Goal: Information Seeking & Learning: Learn about a topic

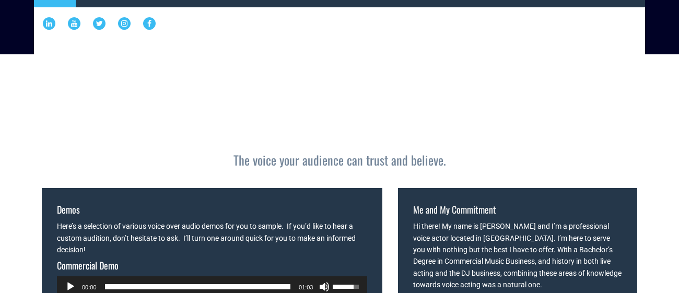
scroll to position [409, 0]
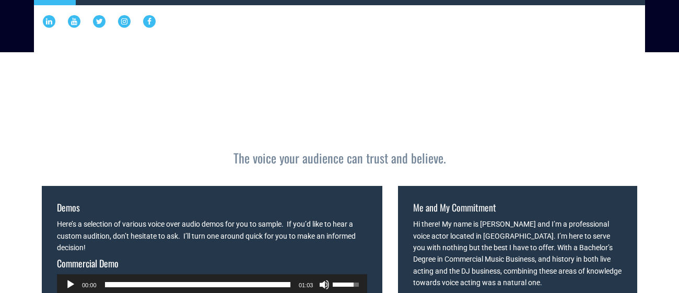
click at [66, 279] on button "Play" at bounding box center [70, 284] width 10 height 10
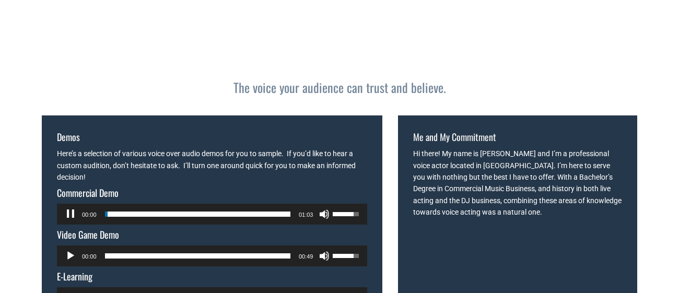
scroll to position [482, 0]
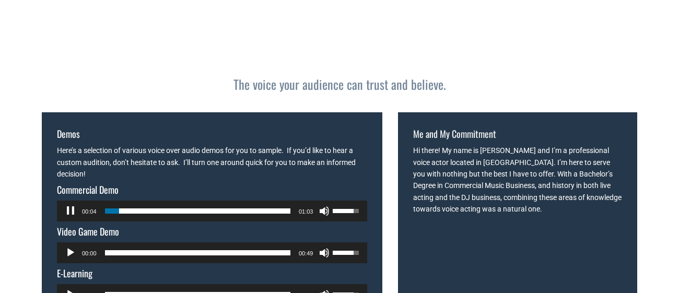
click at [68, 248] on button "Play" at bounding box center [70, 253] width 10 height 10
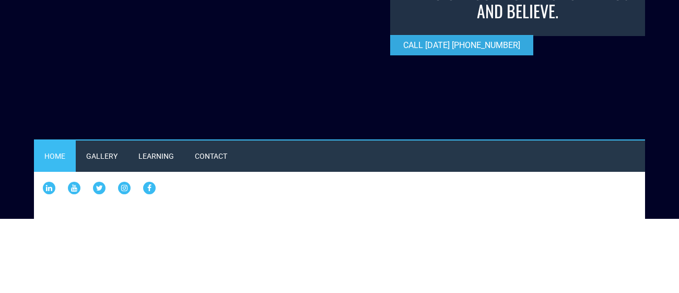
scroll to position [248, 0]
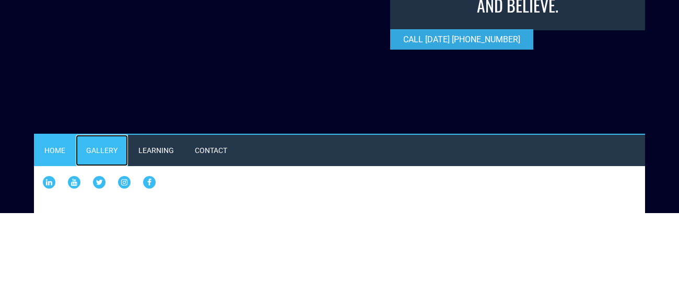
click at [113, 135] on link "Gallery" at bounding box center [102, 150] width 52 height 31
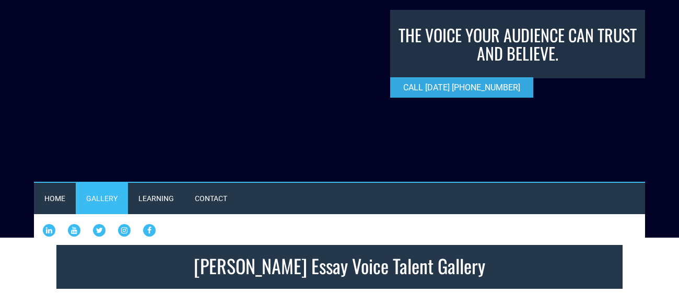
scroll to position [199, 0]
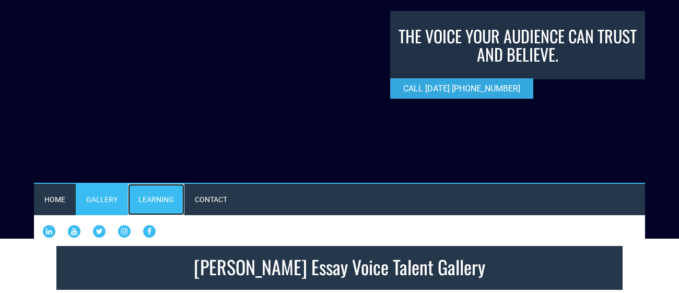
click at [172, 184] on link "Learning" at bounding box center [156, 199] width 56 height 31
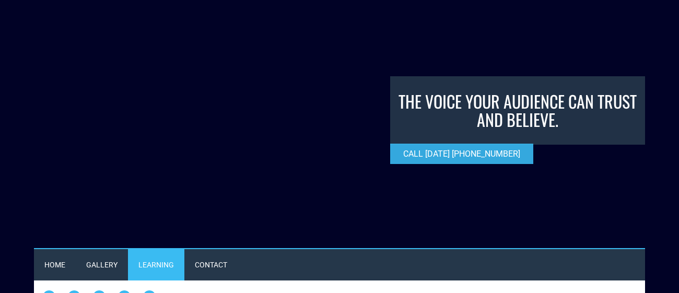
scroll to position [91, 0]
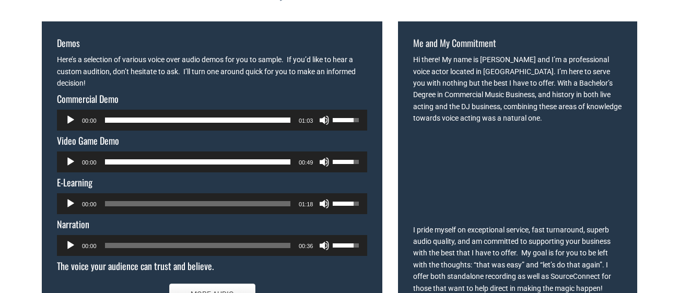
scroll to position [576, 0]
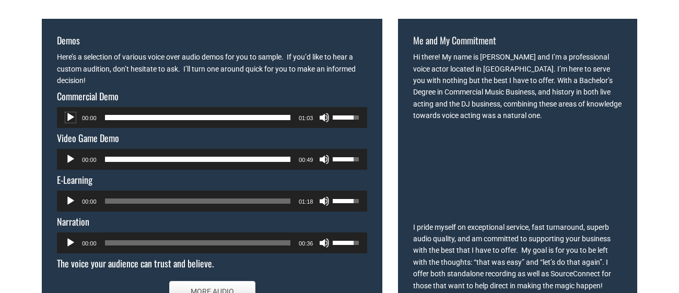
click at [65, 112] on button "Play" at bounding box center [70, 117] width 10 height 10
click at [70, 112] on button "Play" at bounding box center [70, 117] width 10 height 10
click at [186, 115] on span "00:27" at bounding box center [197, 117] width 185 height 5
click at [237, 115] on span "00:45" at bounding box center [197, 117] width 185 height 5
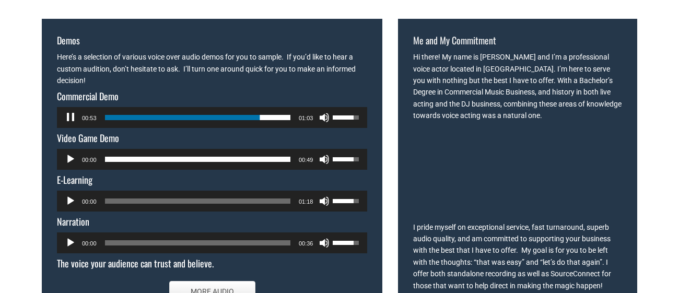
click at [68, 191] on div "Audio Player" at bounding box center [70, 201] width 17 height 21
click at [67, 238] on button "Play" at bounding box center [70, 243] width 10 height 10
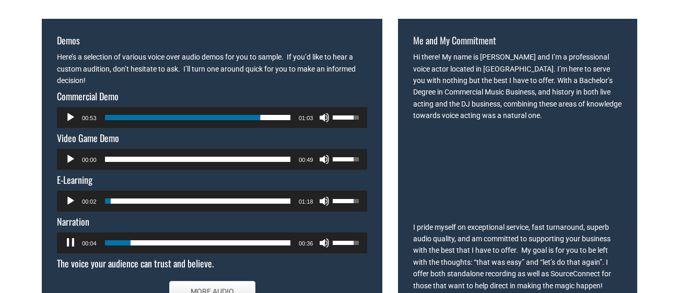
click at [69, 154] on button "Play" at bounding box center [70, 159] width 10 height 10
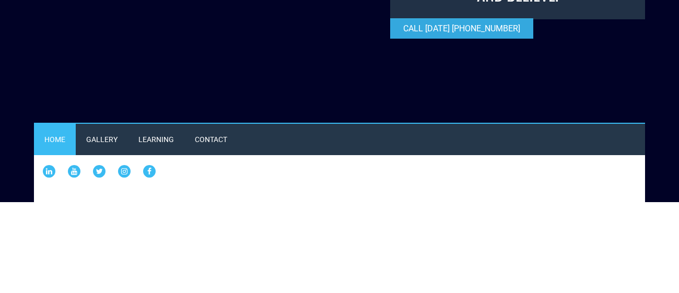
scroll to position [257, 0]
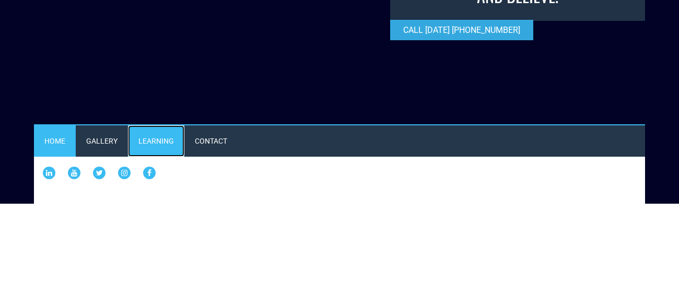
click at [162, 125] on link "Learning" at bounding box center [156, 140] width 56 height 31
